Goal: Task Accomplishment & Management: Manage account settings

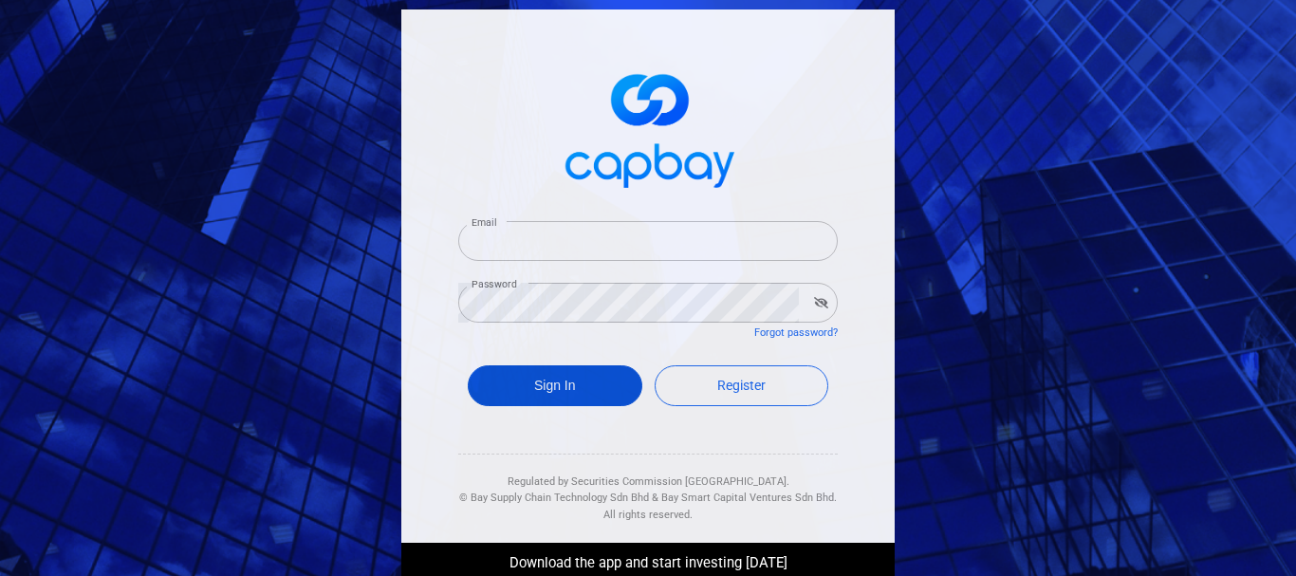
type input "kurt.let2@gmail.com"
click at [581, 385] on button "Sign In" at bounding box center [555, 385] width 175 height 41
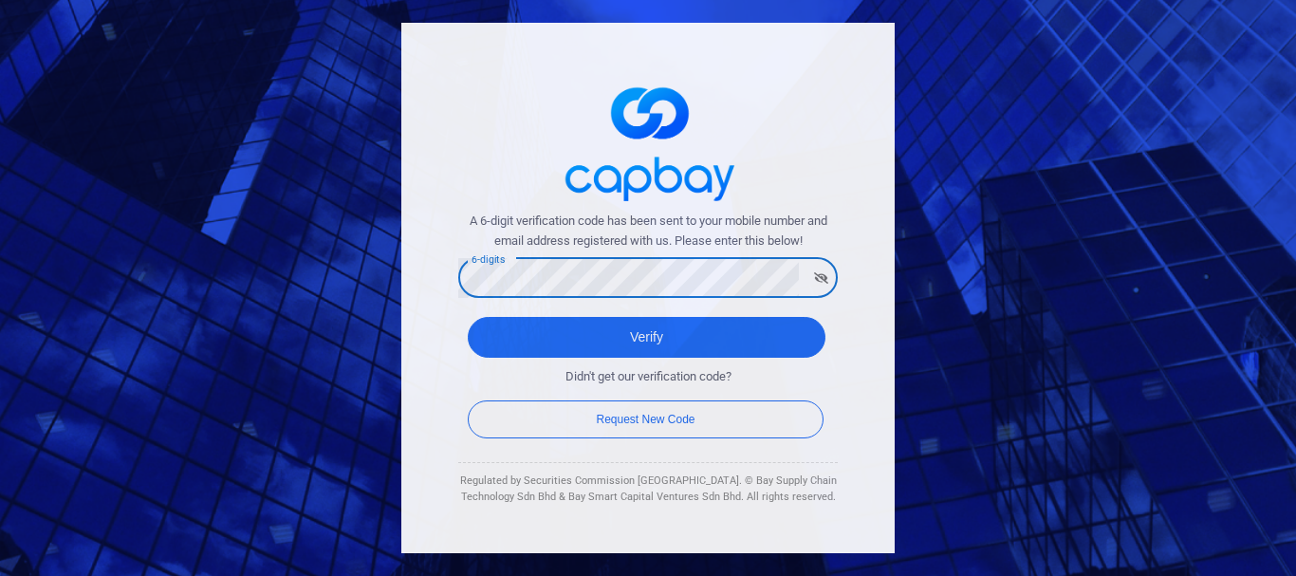
click at [468, 317] on button "Verify" at bounding box center [647, 337] width 358 height 41
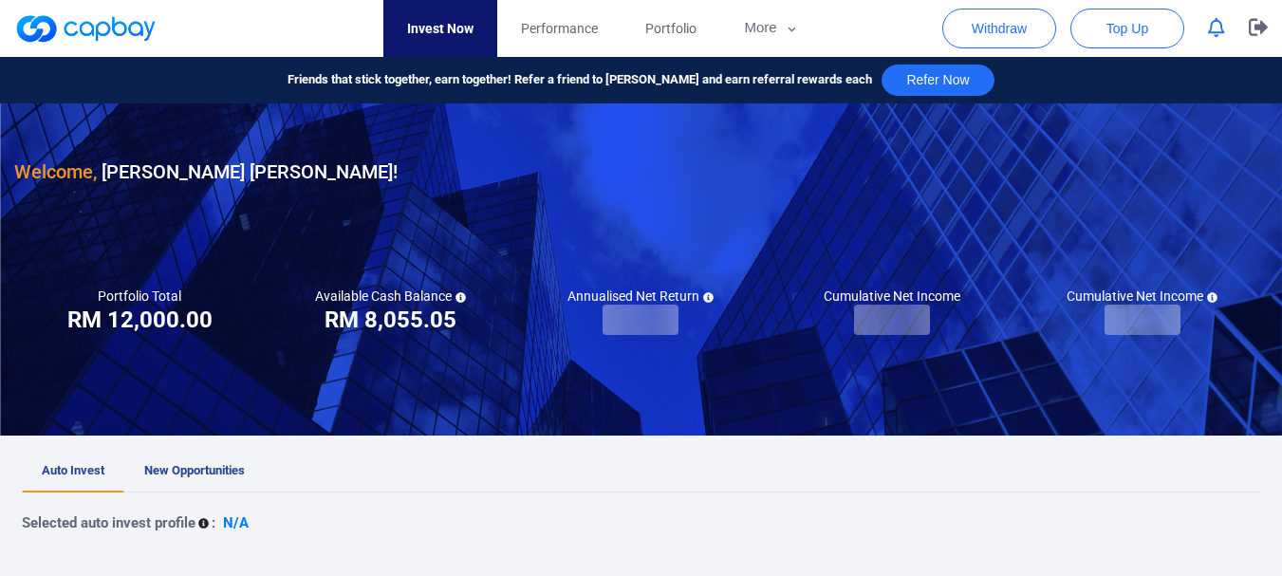
checkbox input "true"
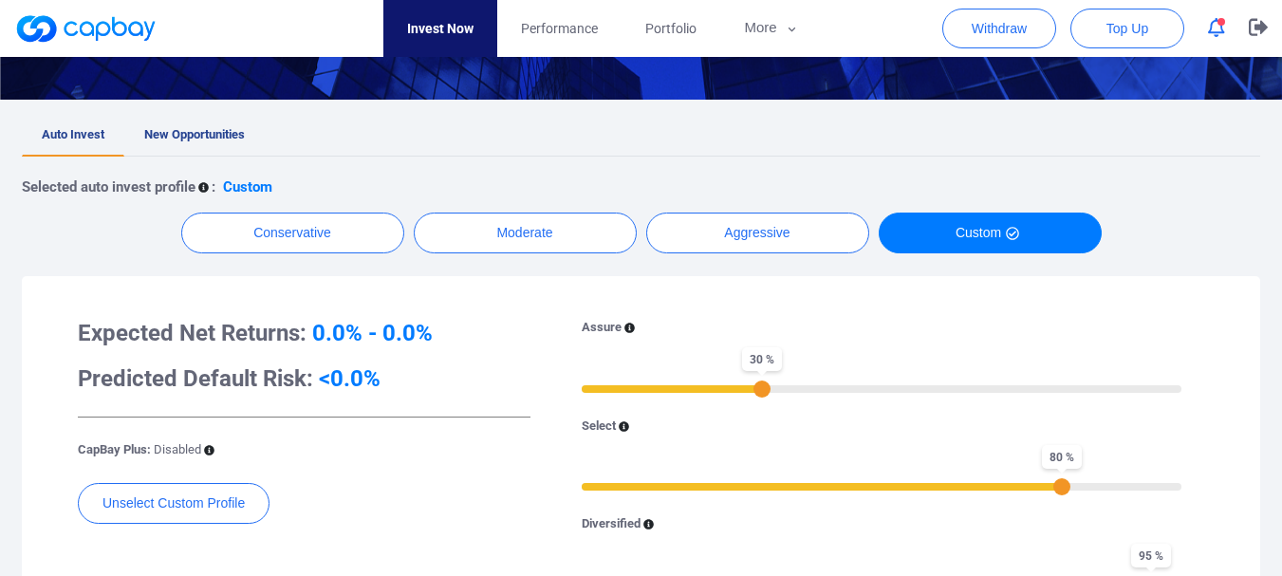
scroll to position [379, 0]
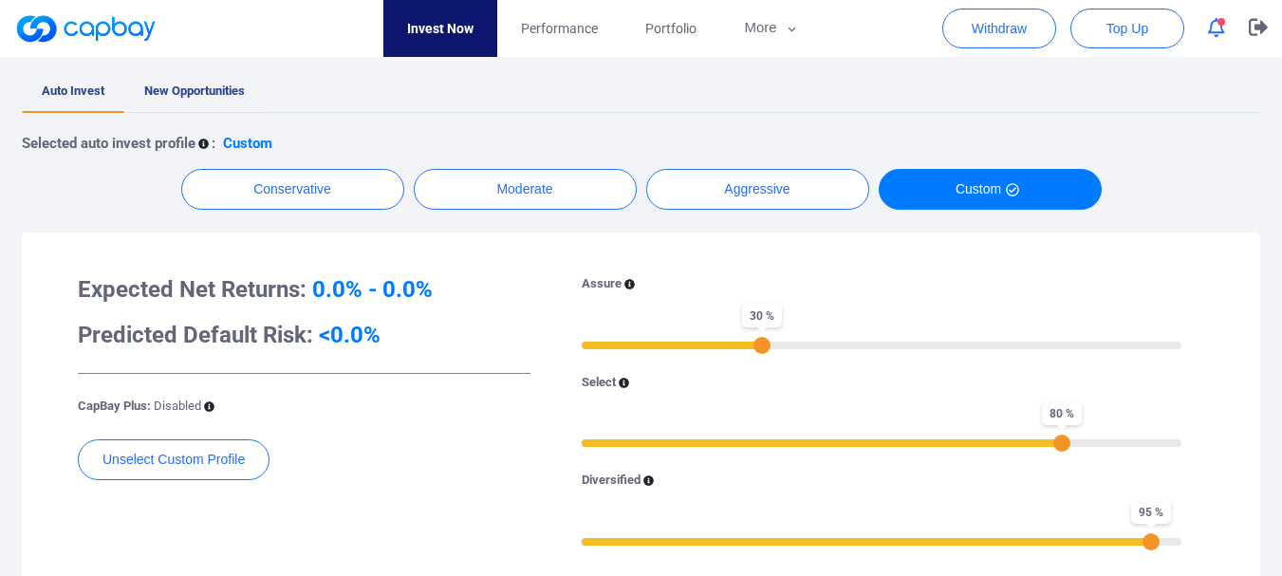
click at [197, 94] on span "New Opportunities" at bounding box center [194, 90] width 101 height 14
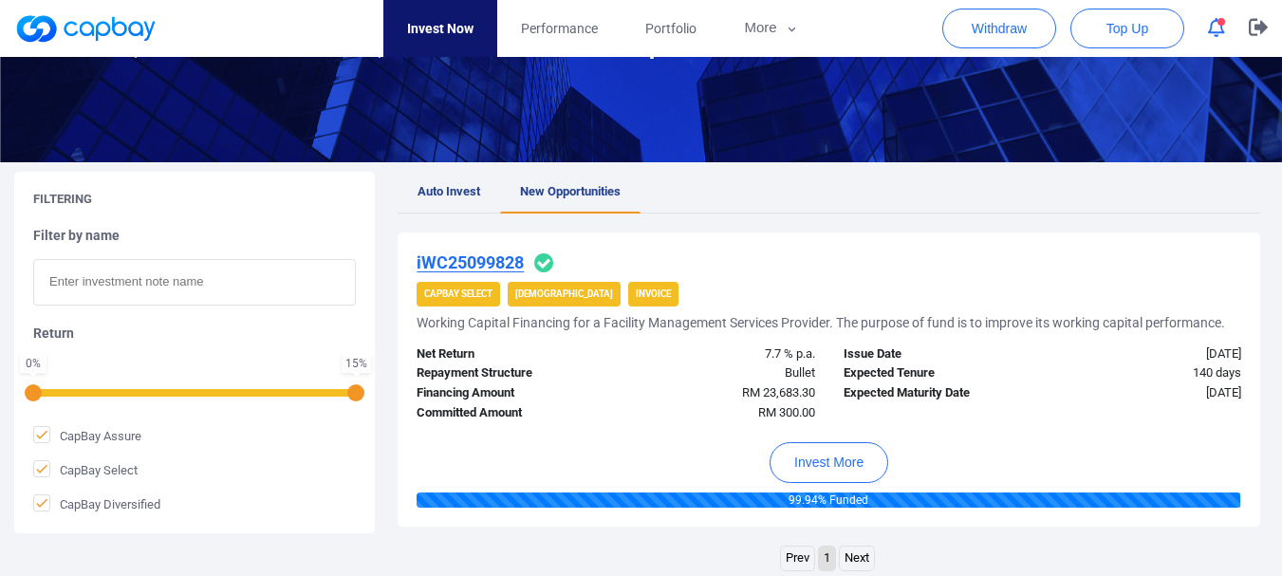
scroll to position [285, 0]
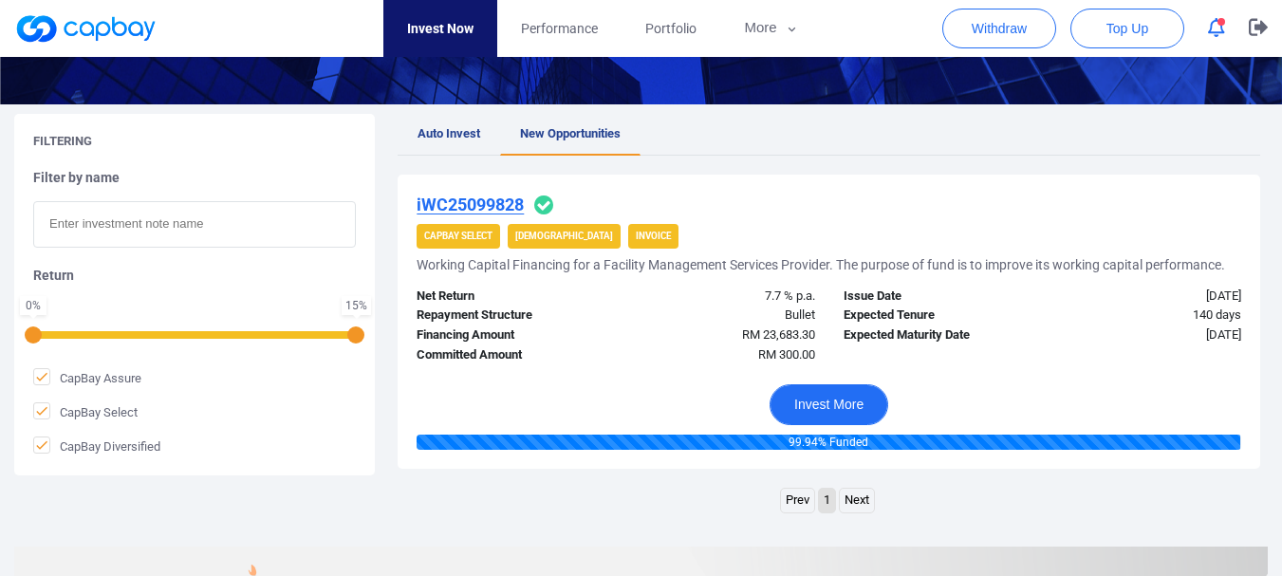
click at [815, 408] on button "Invest More" at bounding box center [828, 404] width 119 height 41
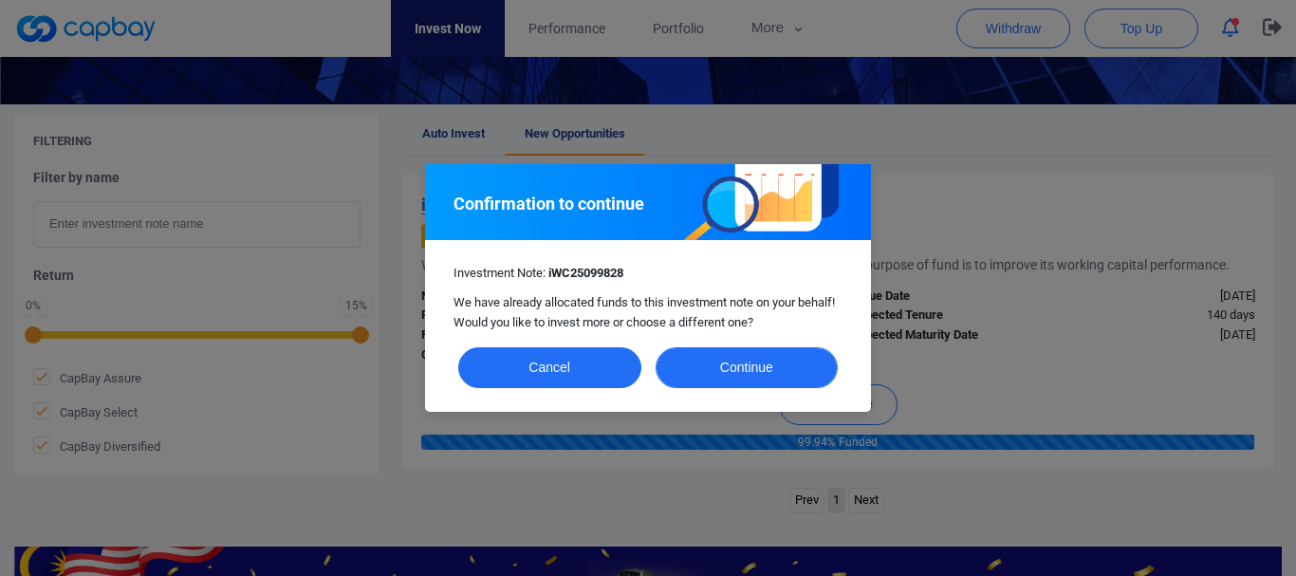
click at [761, 370] on button "Continue" at bounding box center [746, 367] width 183 height 41
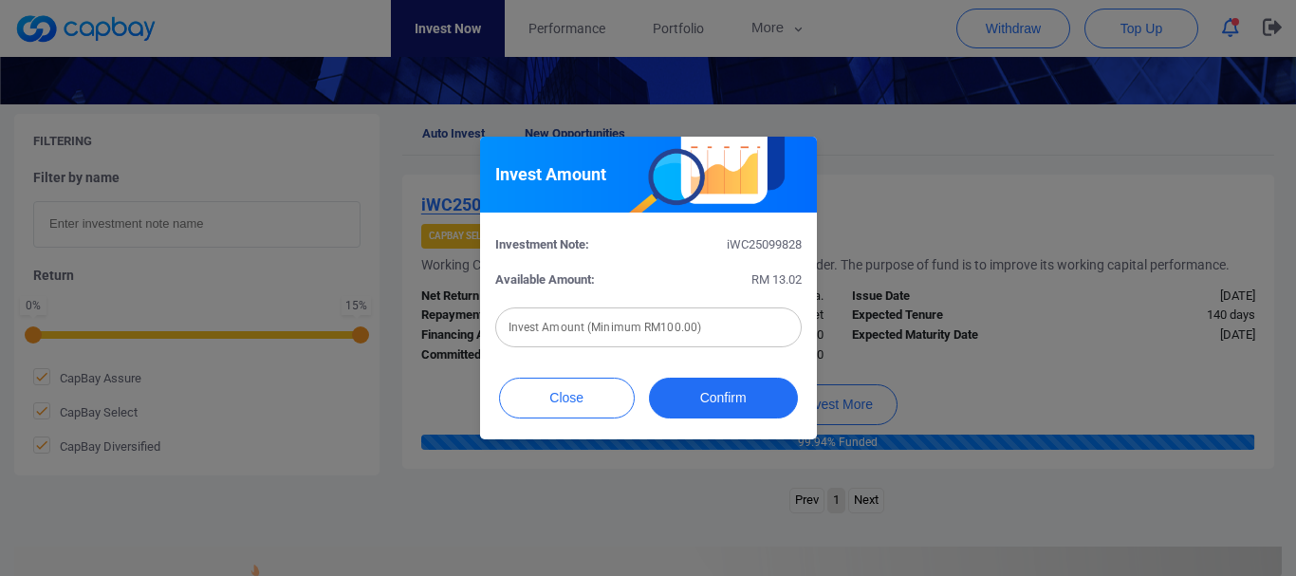
click at [524, 420] on div "Close Confirm" at bounding box center [648, 402] width 337 height 73
click at [547, 408] on button "Close" at bounding box center [567, 398] width 136 height 41
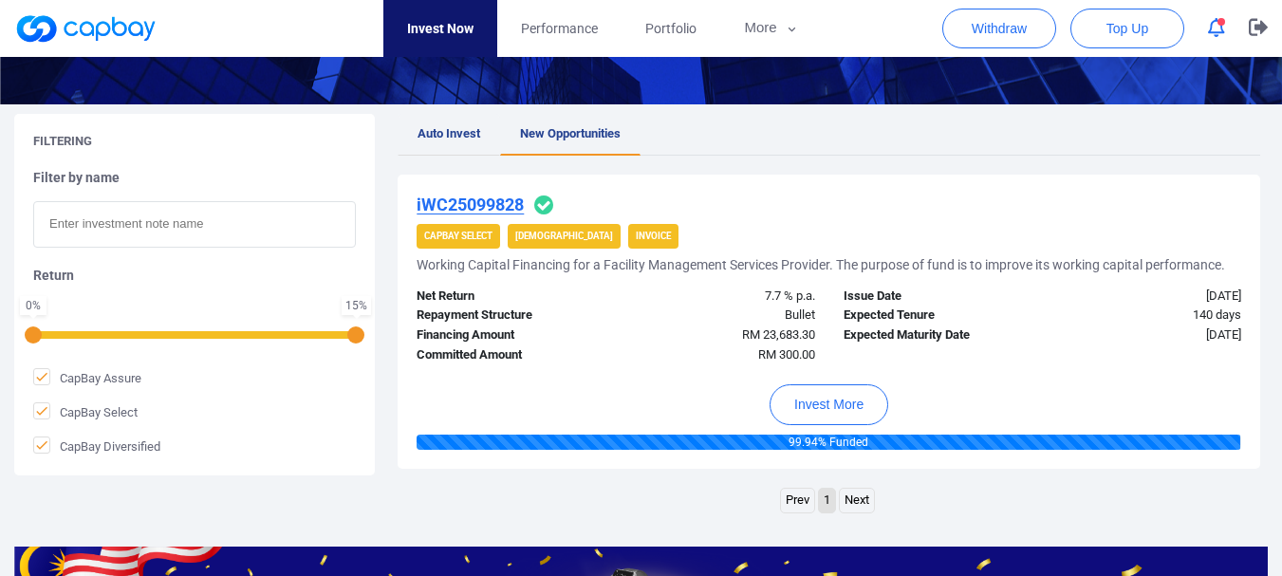
click at [433, 136] on span "Auto Invest" at bounding box center [448, 133] width 63 height 14
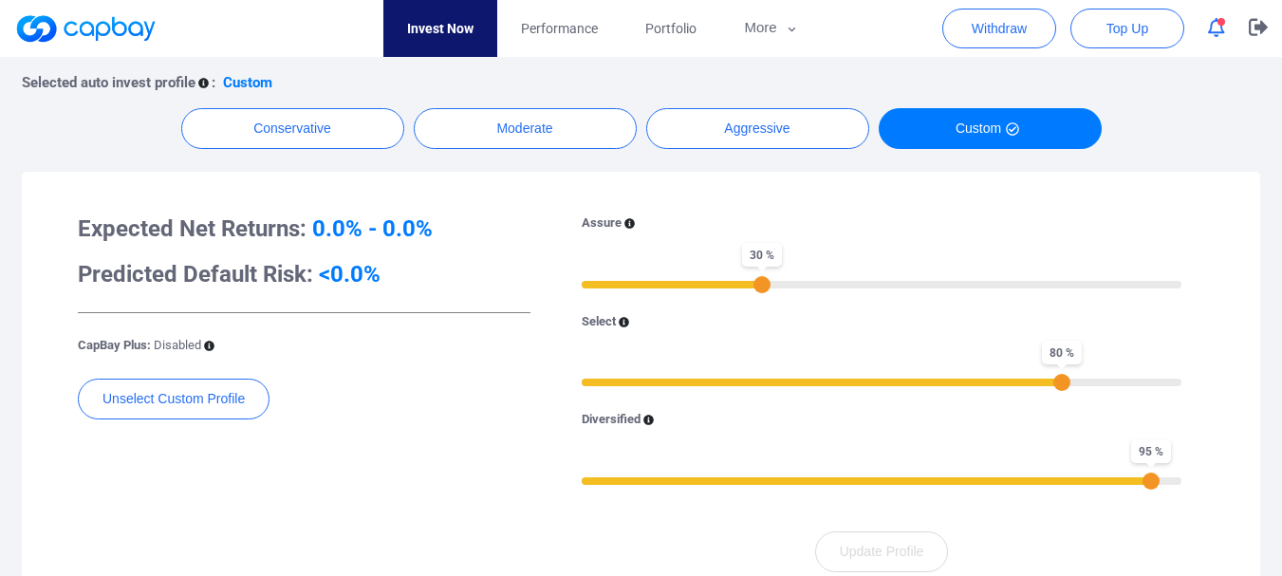
scroll to position [474, 0]
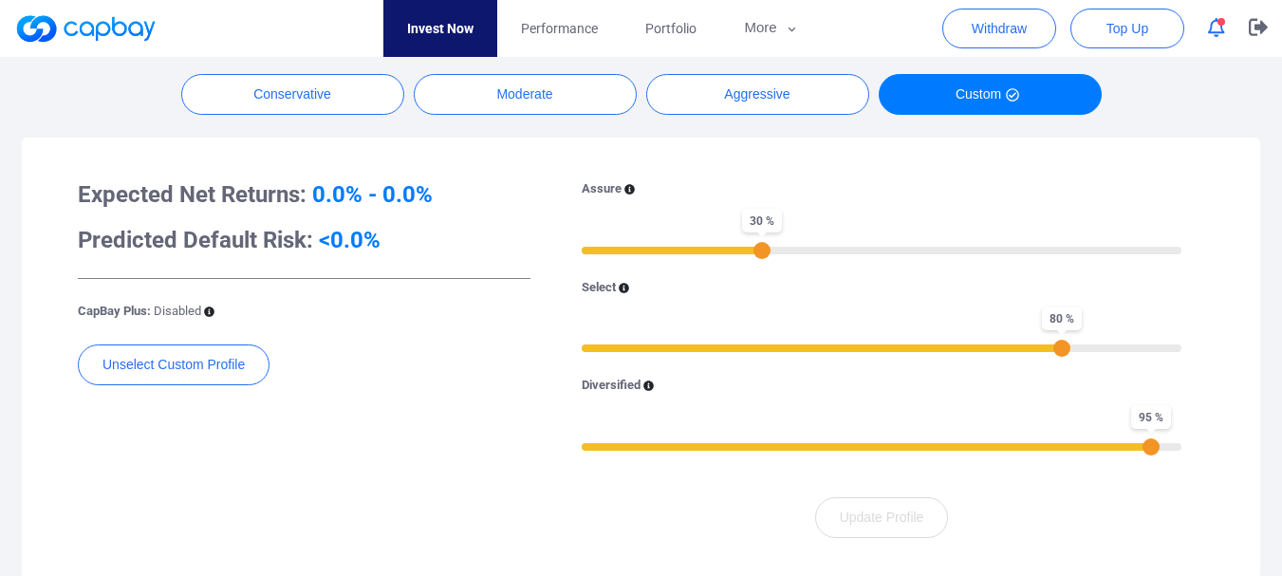
click at [1220, 31] on icon "button" at bounding box center [1216, 28] width 17 height 20
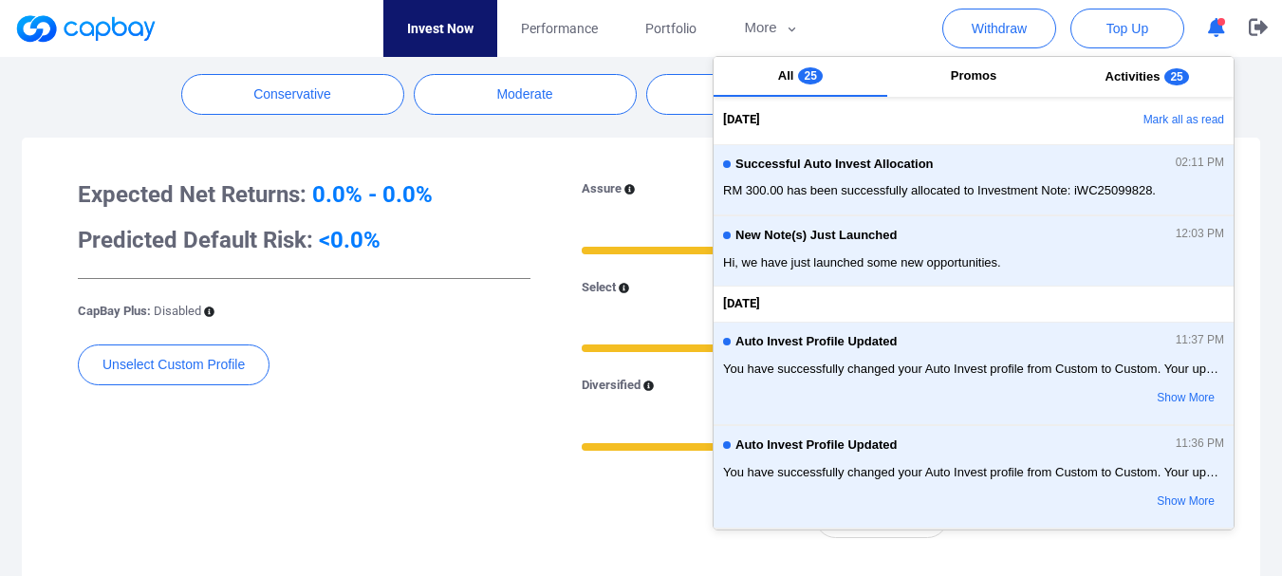
click at [552, 142] on div "Expected Net Returns: 0.0% - 0.0% Predicted Default Risk: <0.0% CapBay Plus: Di…" at bounding box center [641, 359] width 1238 height 442
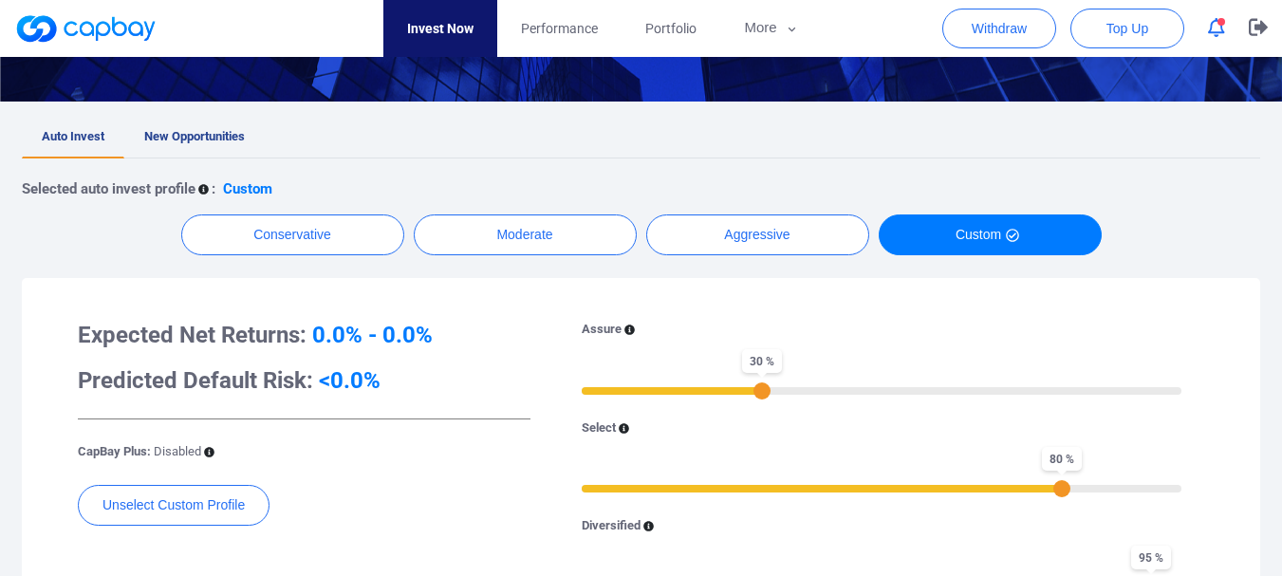
scroll to position [379, 0]
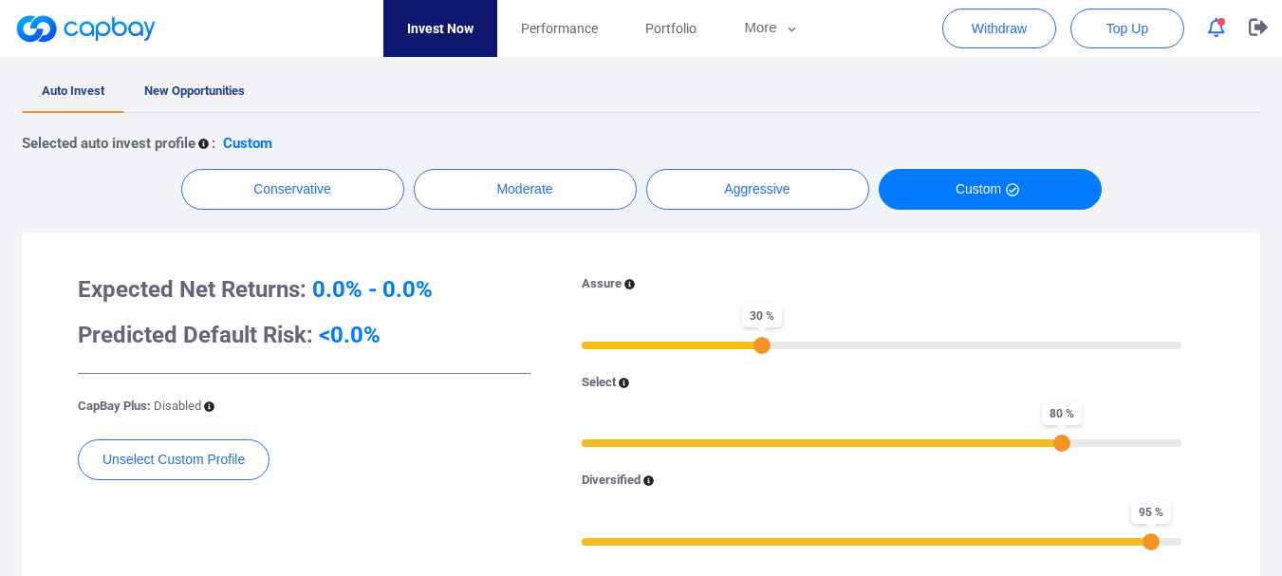
click at [835, 369] on div "Assure 30 % Select 80 % Diversified 95 %" at bounding box center [881, 421] width 645 height 295
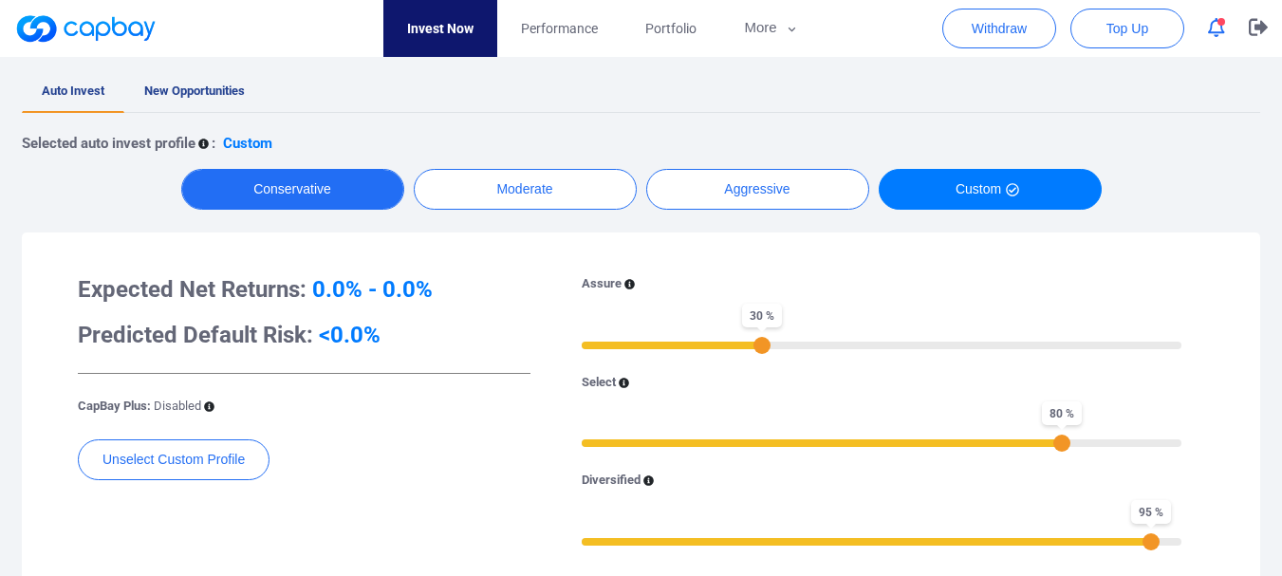
click at [338, 182] on button "Conservative" at bounding box center [292, 189] width 223 height 41
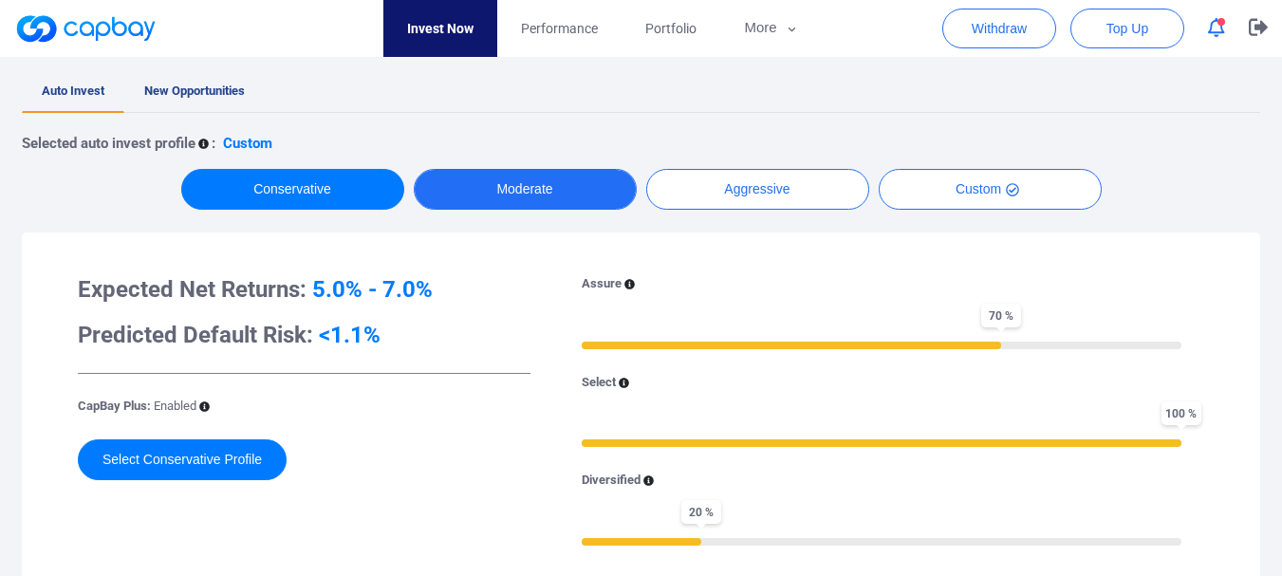
click at [512, 193] on button "Moderate" at bounding box center [525, 189] width 223 height 41
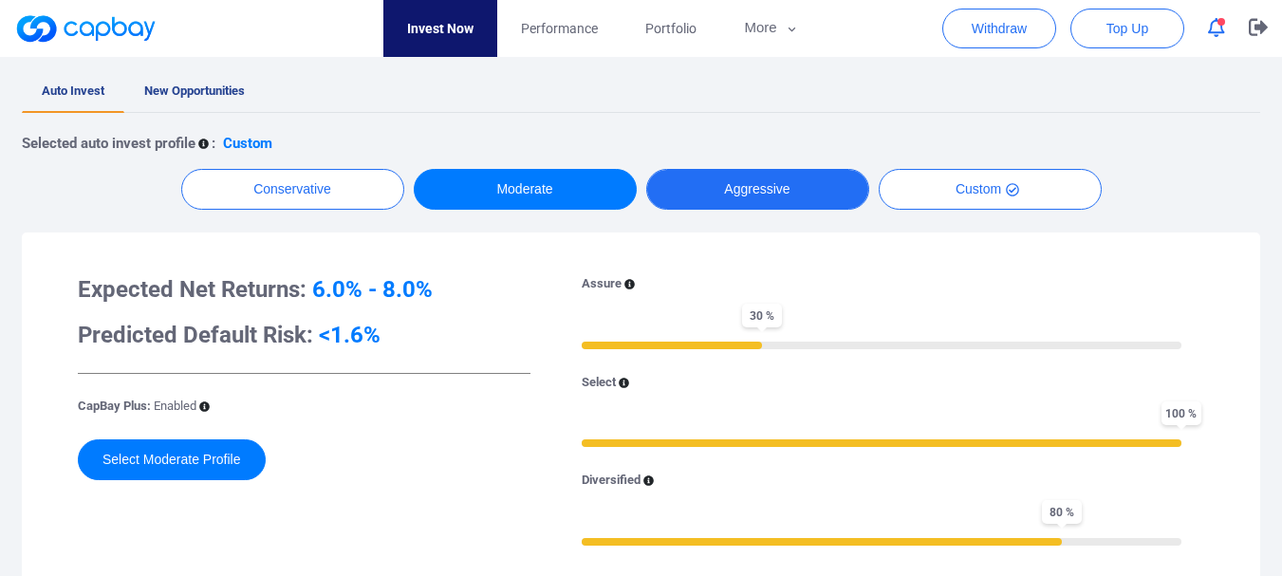
click at [754, 198] on button "Aggressive" at bounding box center [757, 189] width 223 height 41
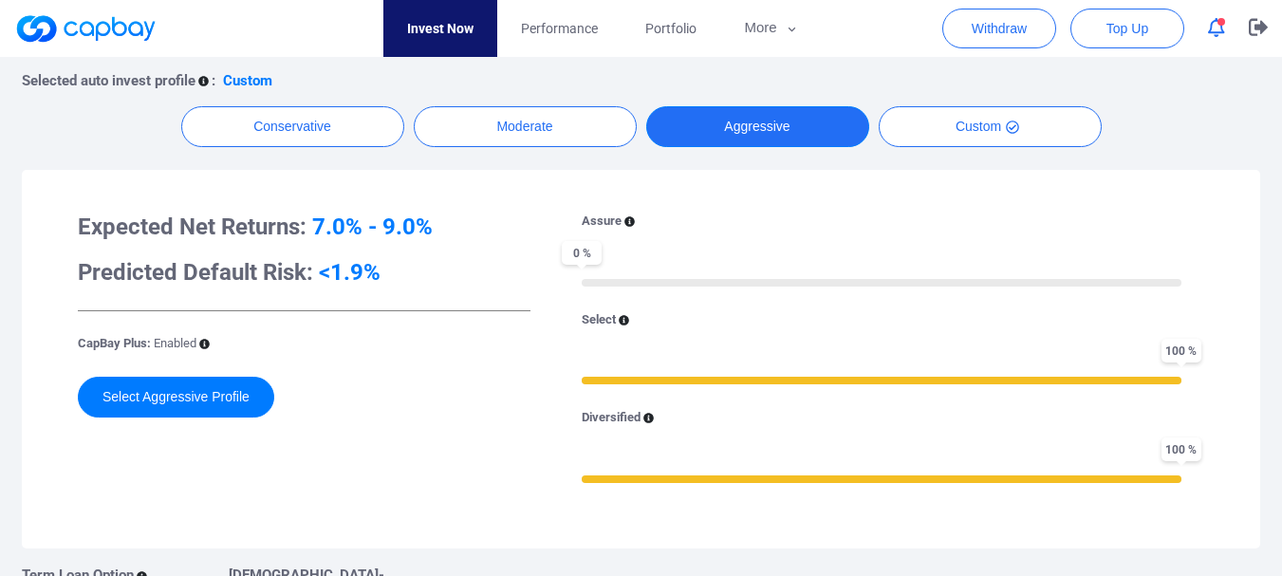
scroll to position [474, 0]
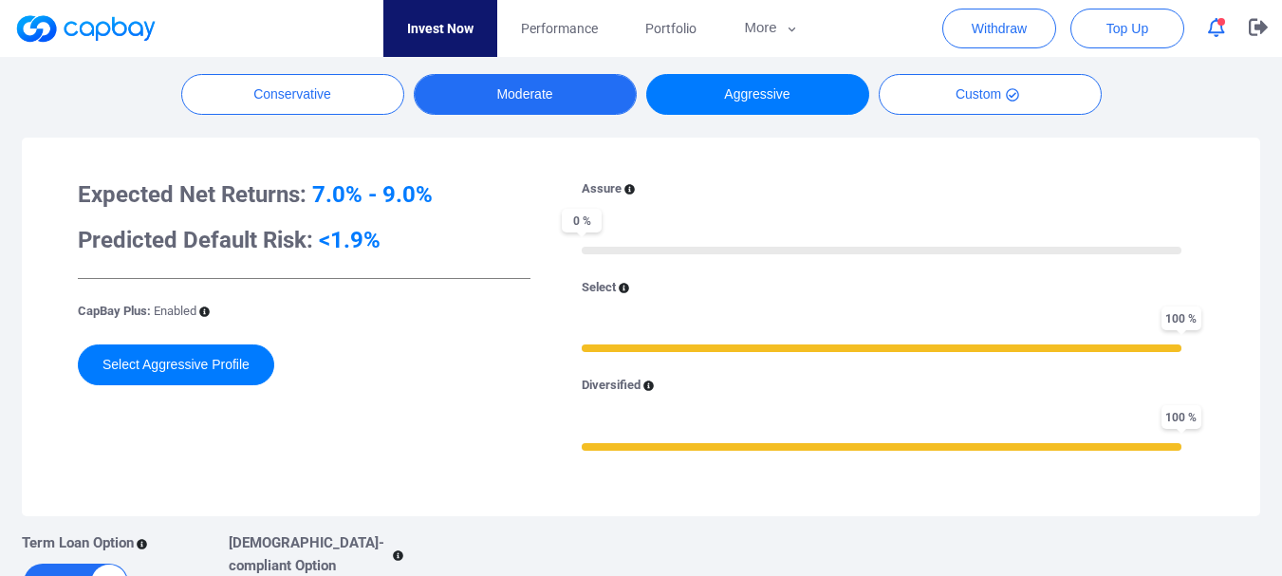
click at [507, 96] on button "Moderate" at bounding box center [525, 94] width 223 height 41
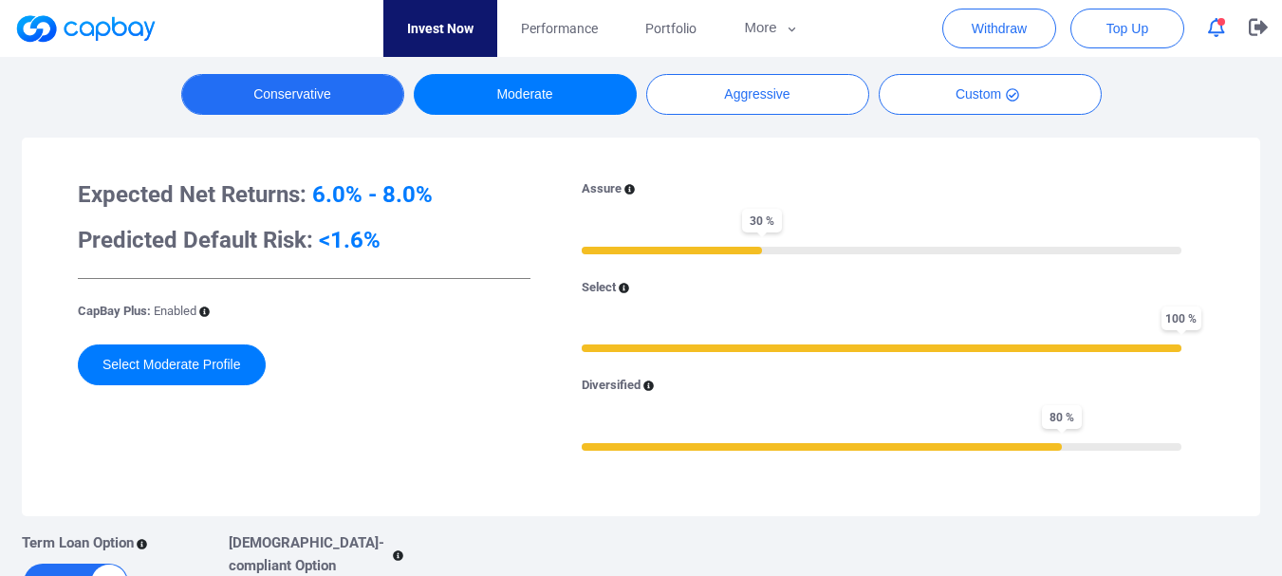
click at [311, 101] on button "Conservative" at bounding box center [292, 94] width 223 height 41
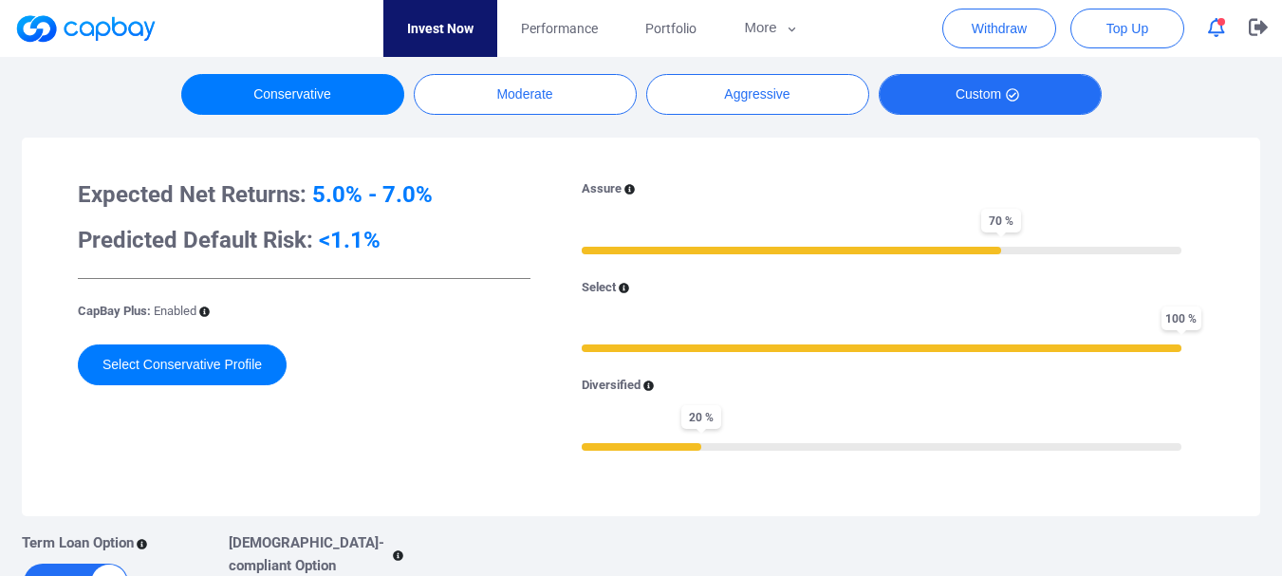
click at [972, 99] on button "Custom" at bounding box center [989, 94] width 223 height 41
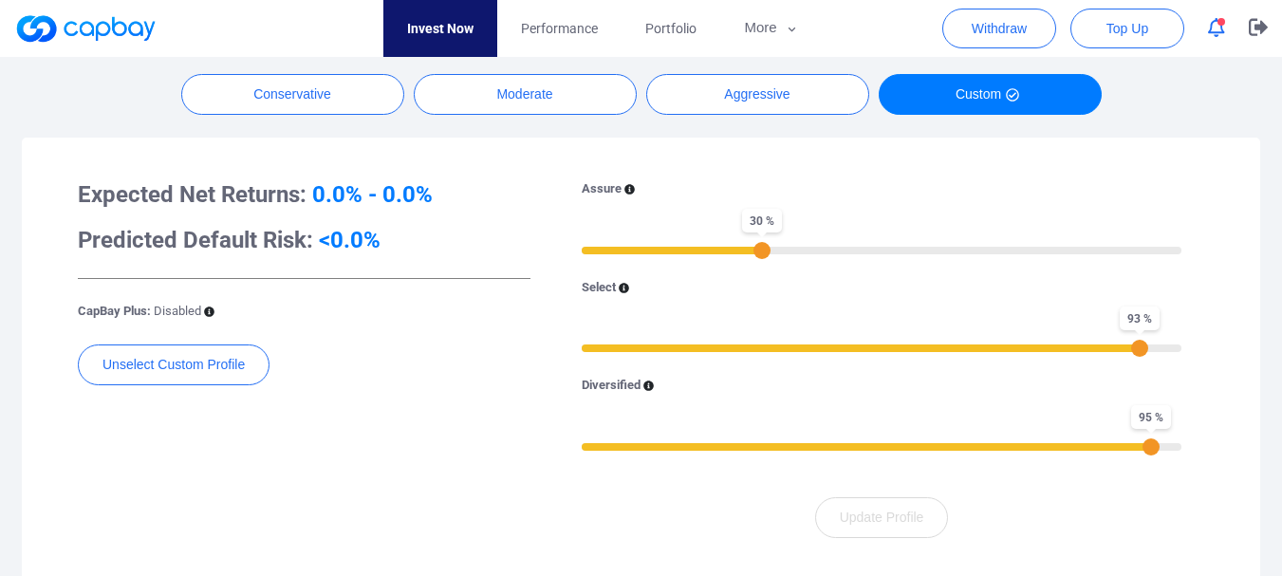
drag, startPoint x: 1063, startPoint y: 350, endPoint x: 1131, endPoint y: 343, distance: 67.7
click at [1141, 351] on div "93 %" at bounding box center [1139, 348] width 17 height 17
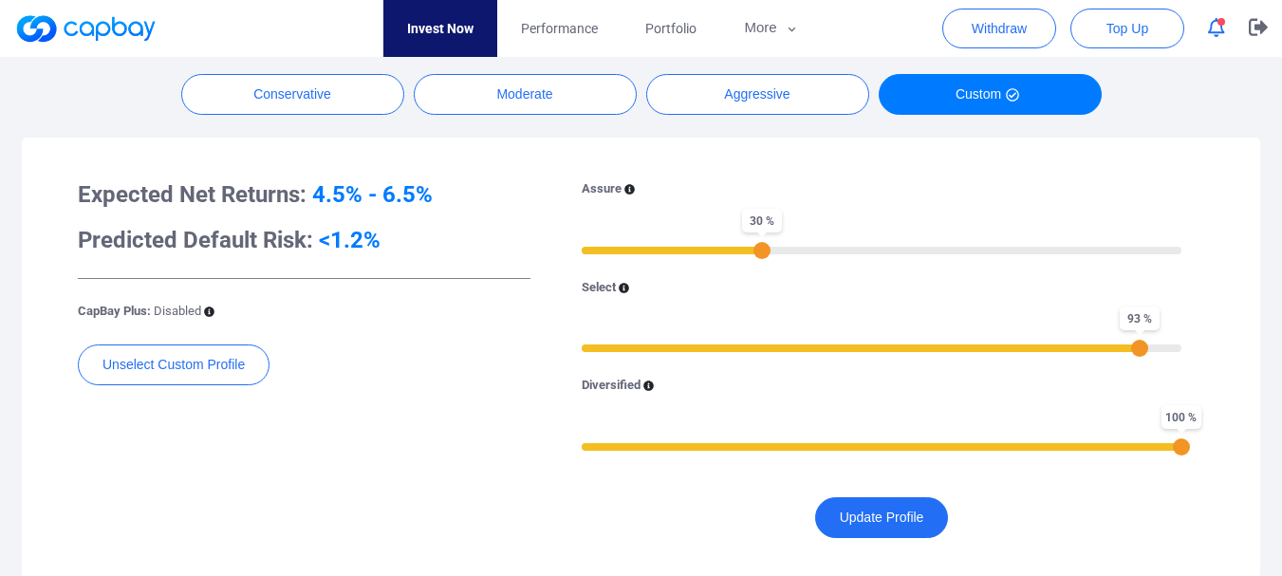
drag, startPoint x: 1157, startPoint y: 450, endPoint x: 1200, endPoint y: 445, distance: 42.9
click at [1205, 451] on div "Assure 30 % Select 93 % Diversified 100 % Update Profile" at bounding box center [880, 358] width 673 height 359
drag, startPoint x: 1141, startPoint y: 348, endPoint x: 1208, endPoint y: 351, distance: 66.5
click at [1208, 351] on div "Assure 30 % Select 100 % Diversified 100 % Update Profile" at bounding box center [880, 358] width 673 height 359
drag, startPoint x: 766, startPoint y: 253, endPoint x: 824, endPoint y: 261, distance: 59.3
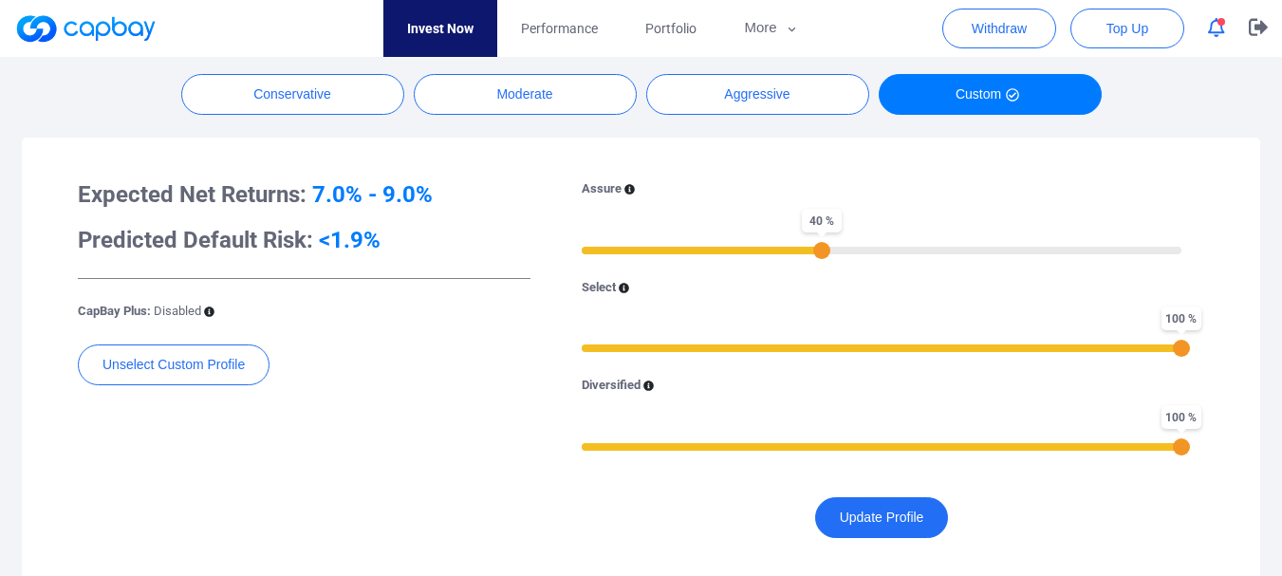
click at [824, 261] on div "Assure 40 % Select 100 % Diversified 100 %" at bounding box center [881, 326] width 645 height 295
click at [885, 523] on button "Update Profile" at bounding box center [882, 517] width 134 height 41
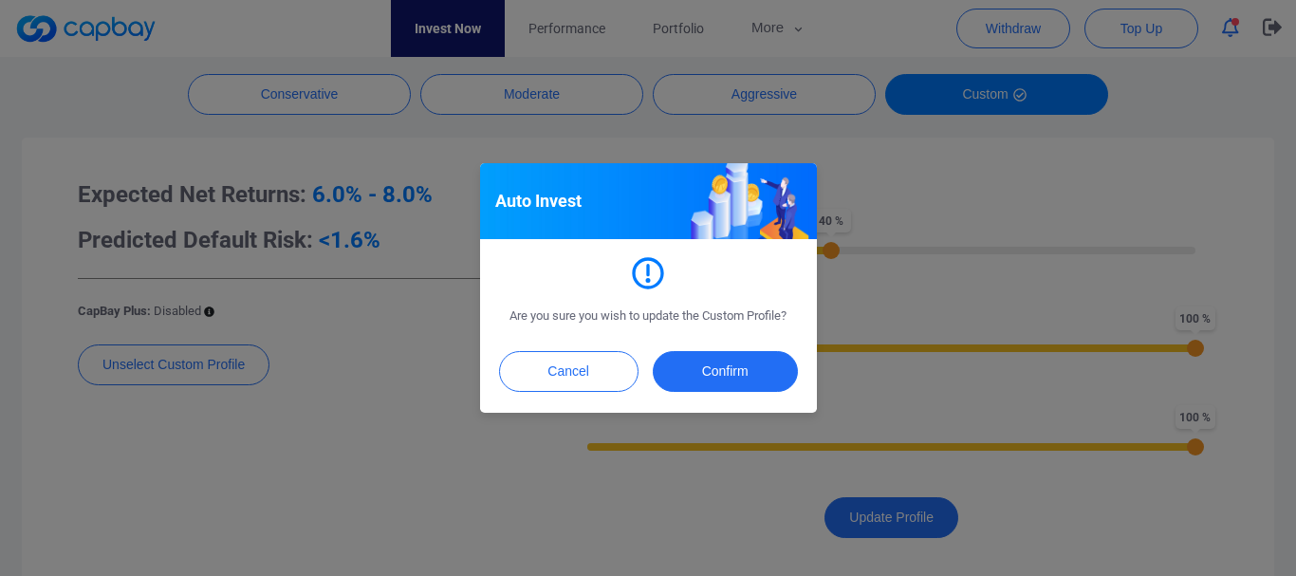
click at [536, 349] on div "Cancel Confirm" at bounding box center [648, 376] width 337 height 73
click at [563, 372] on button "Cancel" at bounding box center [568, 371] width 139 height 41
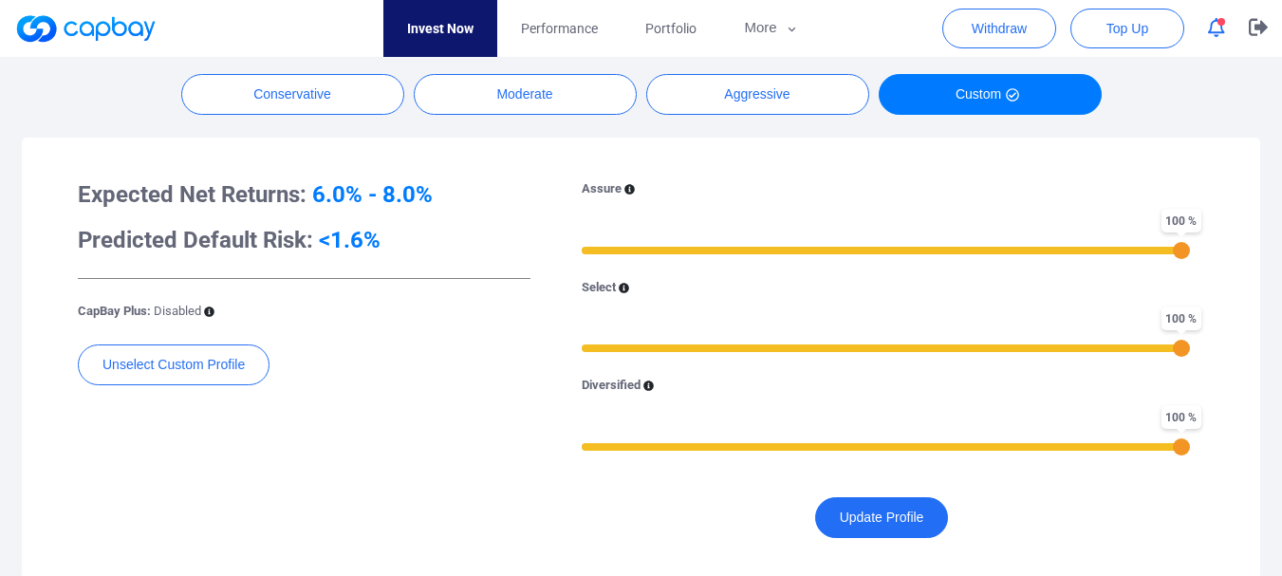
drag, startPoint x: 825, startPoint y: 254, endPoint x: 1231, endPoint y: 270, distance: 406.3
click at [1231, 270] on div "Expected Net Returns: 6.0% - 8.0% Predicted Default Risk: <1.6% CapBay Plus: Di…" at bounding box center [641, 359] width 1200 height 404
drag, startPoint x: 1176, startPoint y: 254, endPoint x: 998, endPoint y: 253, distance: 178.3
click at [998, 253] on div "70 %" at bounding box center [1000, 250] width 17 height 17
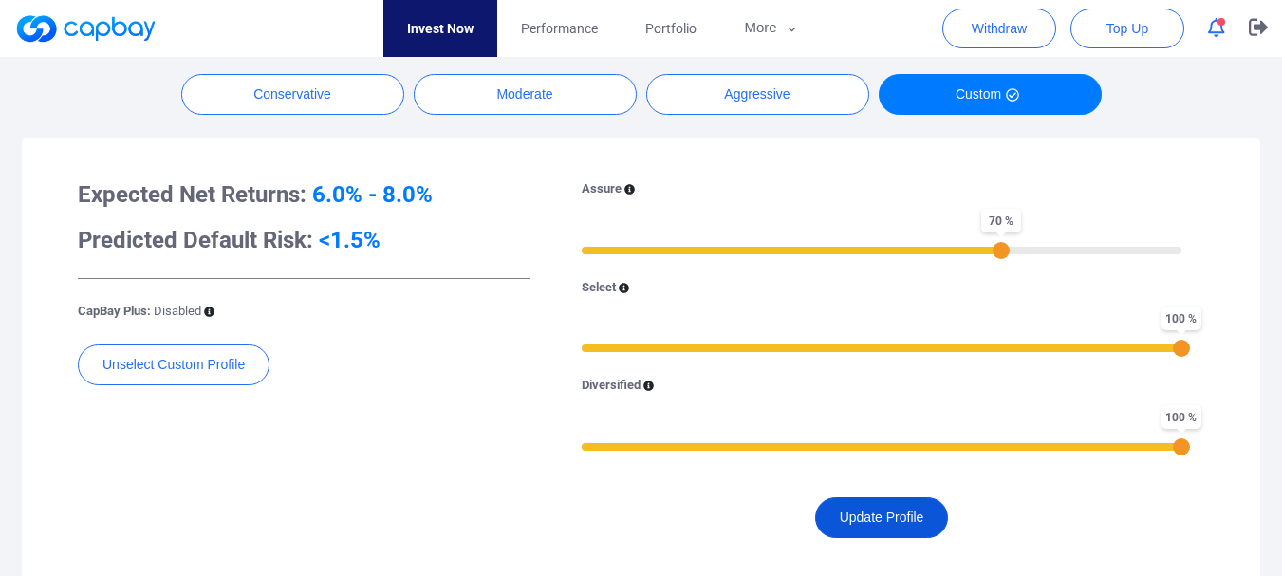
click at [891, 523] on button "Update Profile" at bounding box center [882, 517] width 134 height 41
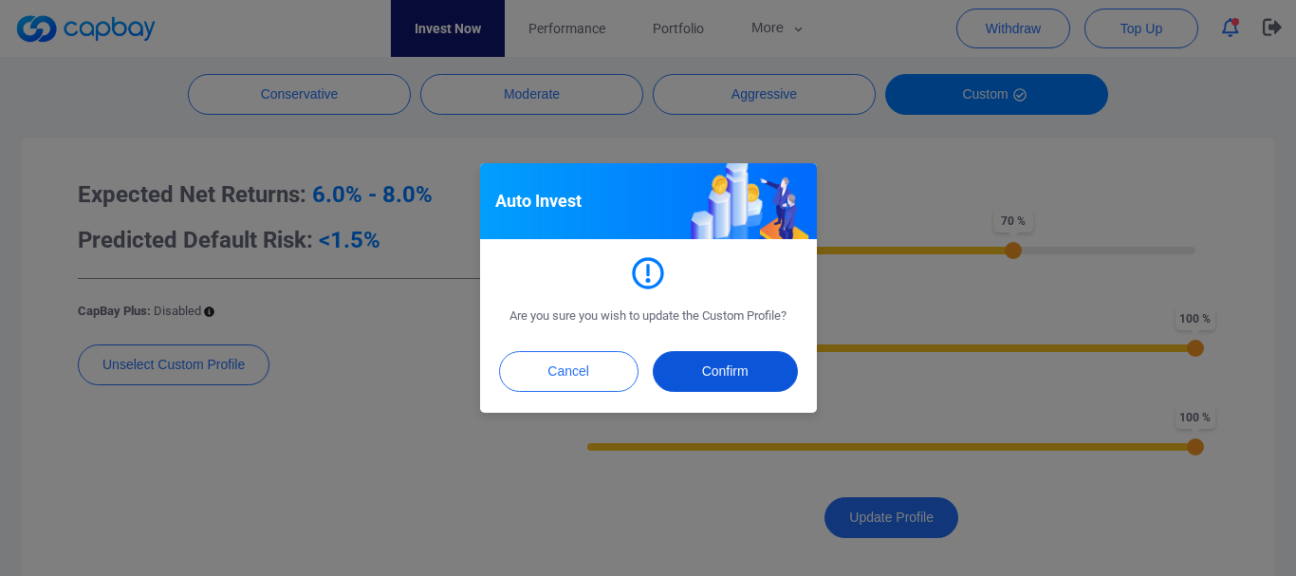
click at [749, 368] on button "Confirm" at bounding box center [725, 371] width 145 height 41
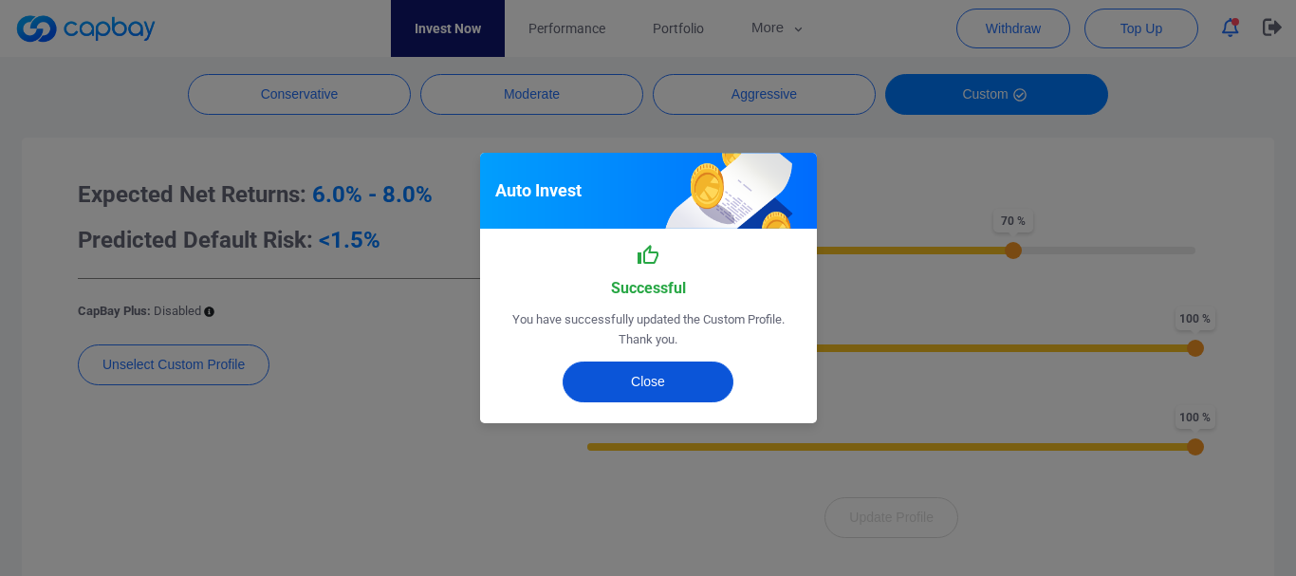
click at [694, 381] on button "Close" at bounding box center [648, 381] width 171 height 41
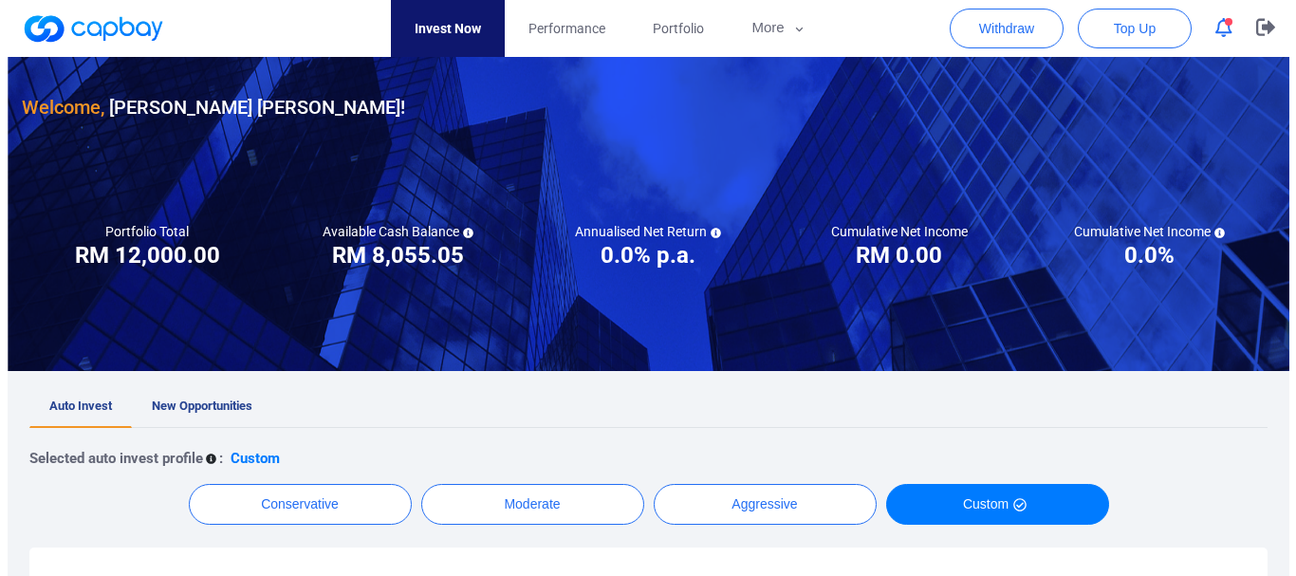
scroll to position [0, 0]
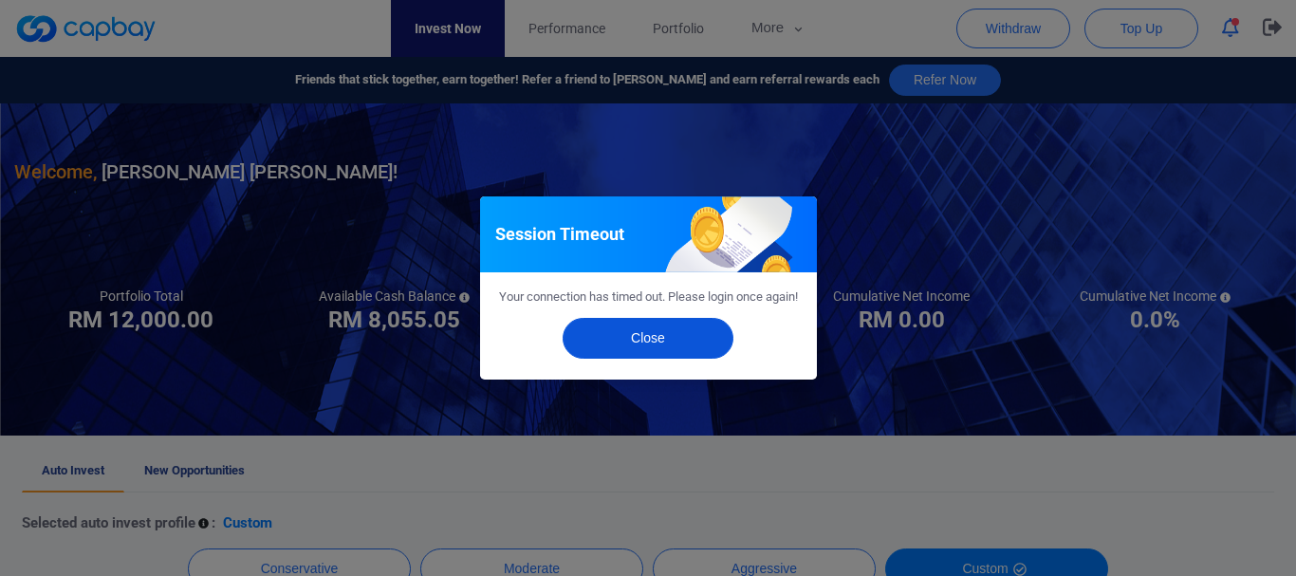
click at [656, 350] on button "Close" at bounding box center [648, 338] width 171 height 41
